Goal: Transaction & Acquisition: Purchase product/service

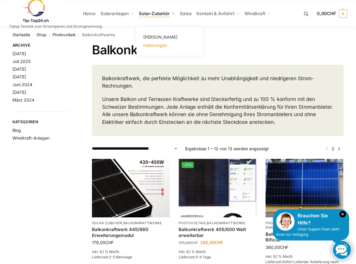
click at [157, 43] on span "Halterungen" at bounding box center [155, 45] width 24 height 5
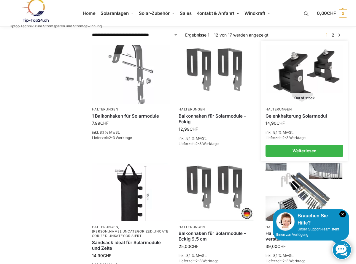
scroll to position [148, 0]
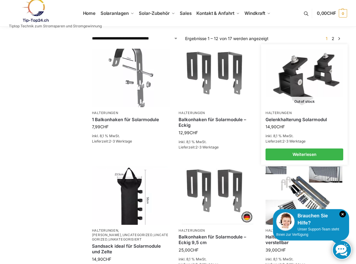
click at [297, 78] on img at bounding box center [304, 77] width 77 height 57
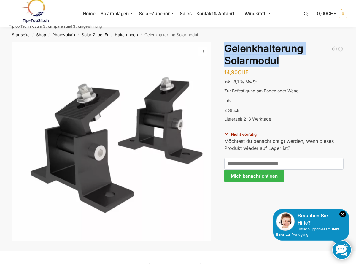
drag, startPoint x: 225, startPoint y: 48, endPoint x: 321, endPoint y: 65, distance: 96.9
click at [321, 65] on h1 "Gelenkhalterung Solarmodul" at bounding box center [284, 54] width 119 height 24
copy h1 "Gelenkhalterung Solarmodul"
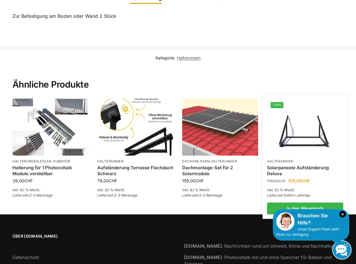
scroll to position [309, 0]
